Goal: Information Seeking & Learning: Learn about a topic

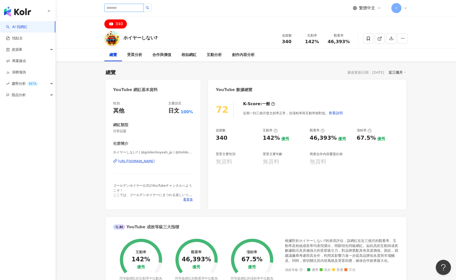
click at [139, 9] on input "search" at bounding box center [123, 8] width 39 height 8
type input "**"
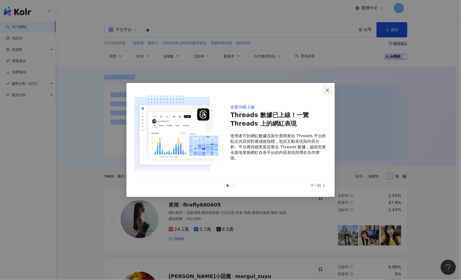
click at [328, 91] on icon "close" at bounding box center [327, 90] width 4 height 4
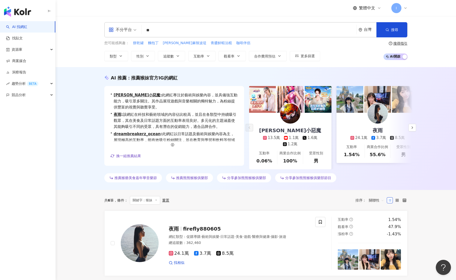
drag, startPoint x: 168, startPoint y: 30, endPoint x: 76, endPoint y: 21, distance: 92.4
click at [83, 21] on div "不分平台 ** 台灣 搜尋 您可能感興趣： 餅乾罐 麵包[PERSON_NAME]紅麻辣波[PERSON_NAME]醬鮮蝦法棍 咖啡伴侶 類型 性別 追蹤數 …" at bounding box center [256, 41] width 400 height 51
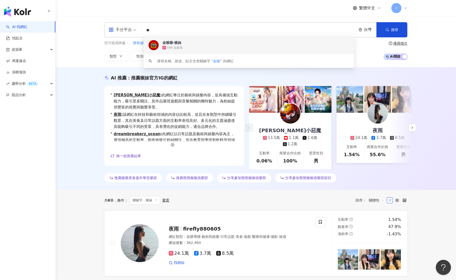
type input "**"
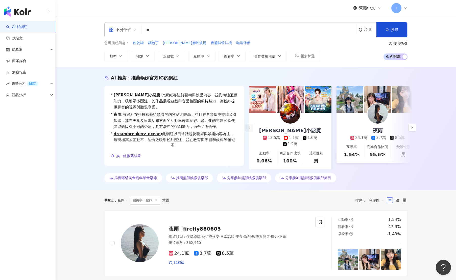
click at [167, 51] on button "追蹤數" at bounding box center [171, 56] width 27 height 10
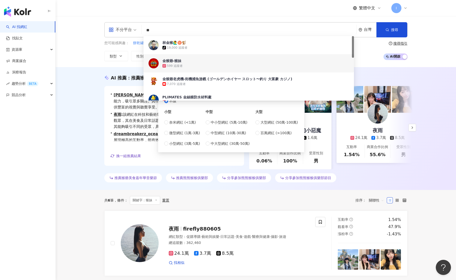
click at [155, 64] on img at bounding box center [154, 63] width 10 height 10
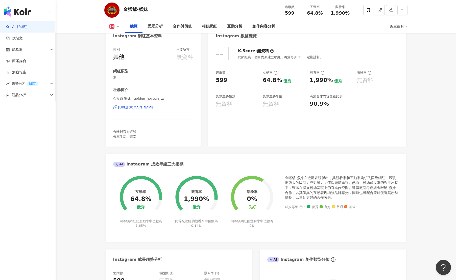
scroll to position [25, 0]
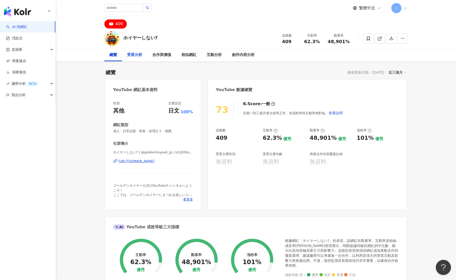
click at [135, 56] on div "受眾分析" at bounding box center [134, 55] width 15 height 6
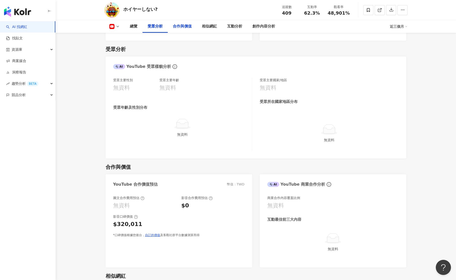
click at [186, 27] on div "合作與價值" at bounding box center [182, 26] width 19 height 6
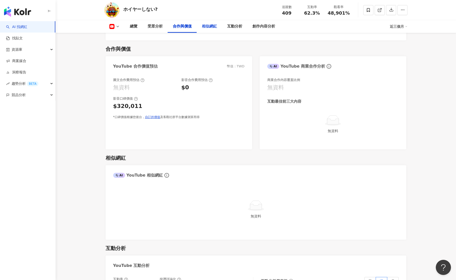
click at [214, 28] on div "相似網紅" at bounding box center [209, 26] width 15 height 6
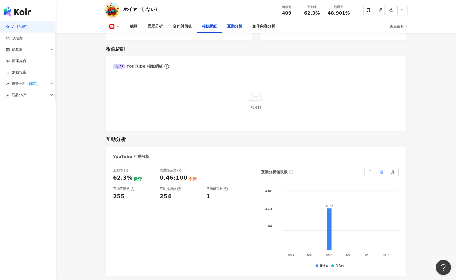
click at [231, 28] on div "互動分析" at bounding box center [234, 26] width 15 height 6
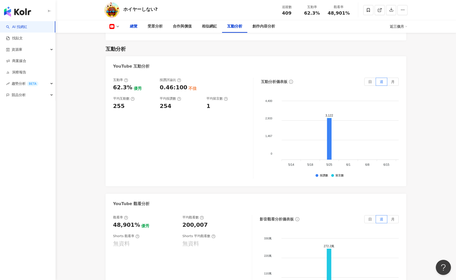
click at [135, 23] on div "總覽" at bounding box center [134, 26] width 18 height 13
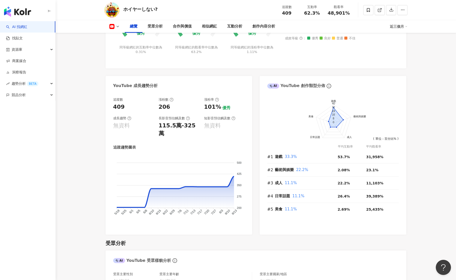
scroll to position [227, 0]
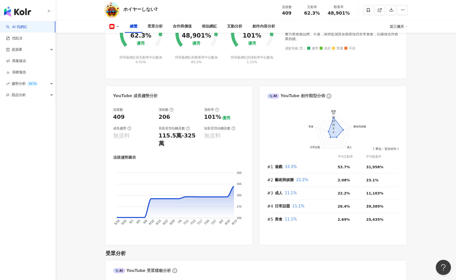
click at [118, 27] on polyline at bounding box center [118, 26] width 2 height 1
click at [189, 11] on div "ホイヤーしない? 追蹤數 409 互動率 62.3% 觀看率 48,901%" at bounding box center [255, 10] width 323 height 20
click at [133, 9] on div "ホイヤーしない?" at bounding box center [140, 9] width 34 height 6
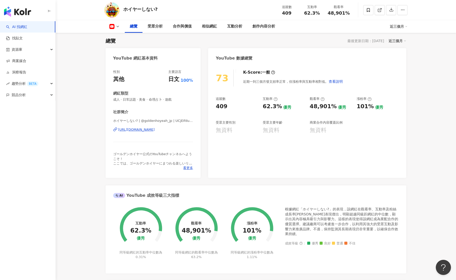
scroll to position [0, 0]
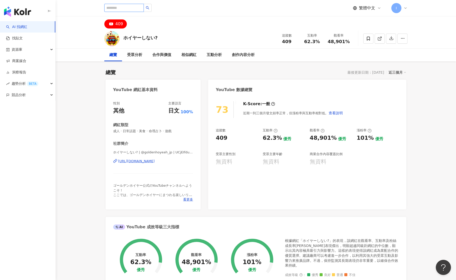
click at [136, 11] on input "search" at bounding box center [123, 8] width 39 height 8
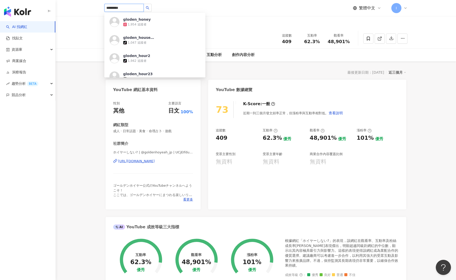
type input "*********"
